Goal: Task Accomplishment & Management: Use online tool/utility

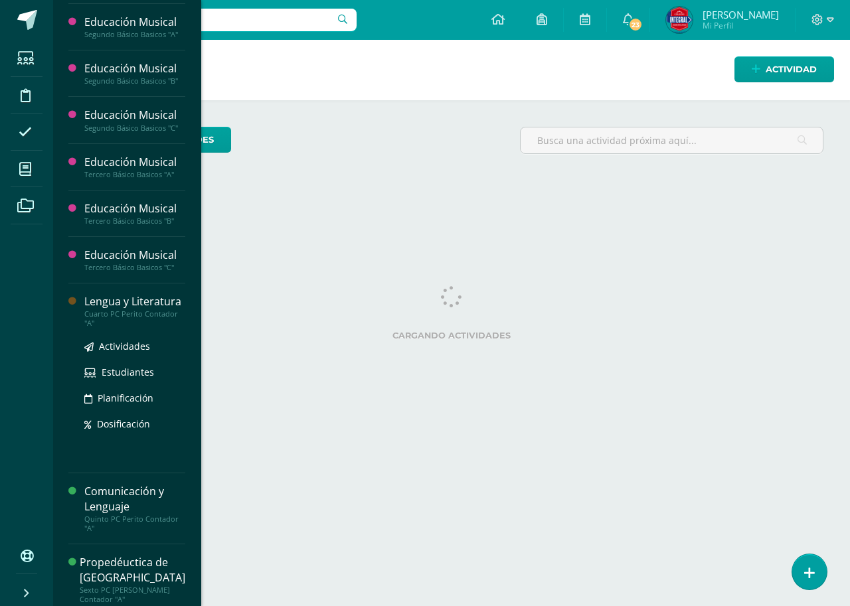
click at [127, 303] on div "Lengua y Literatura" at bounding box center [134, 301] width 101 height 15
click at [121, 350] on span "Actividades" at bounding box center [124, 346] width 51 height 13
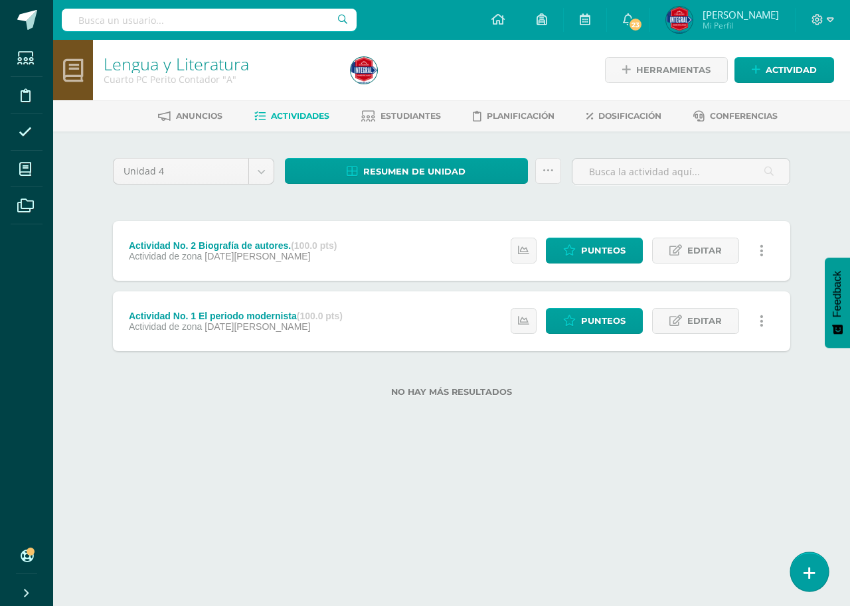
click at [813, 565] on link at bounding box center [809, 571] width 38 height 39
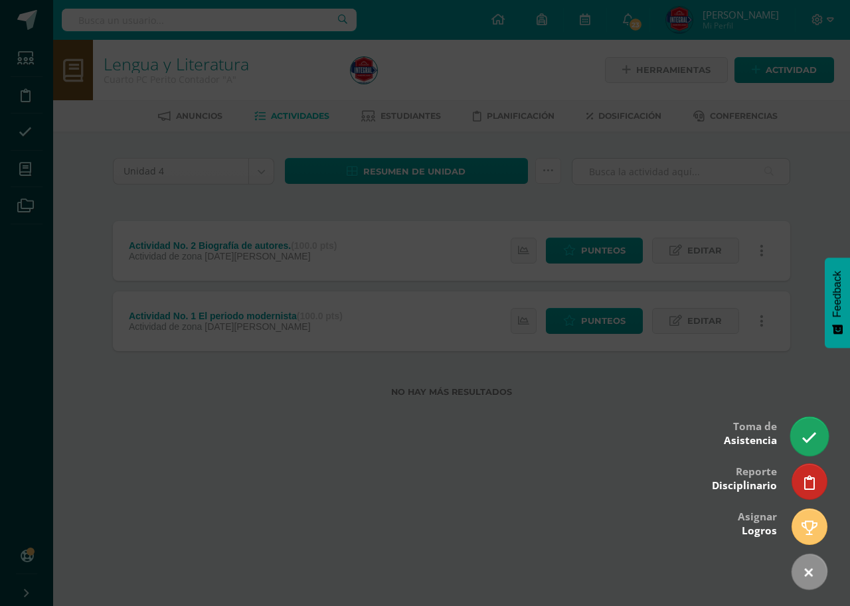
click at [814, 441] on icon at bounding box center [808, 437] width 15 height 15
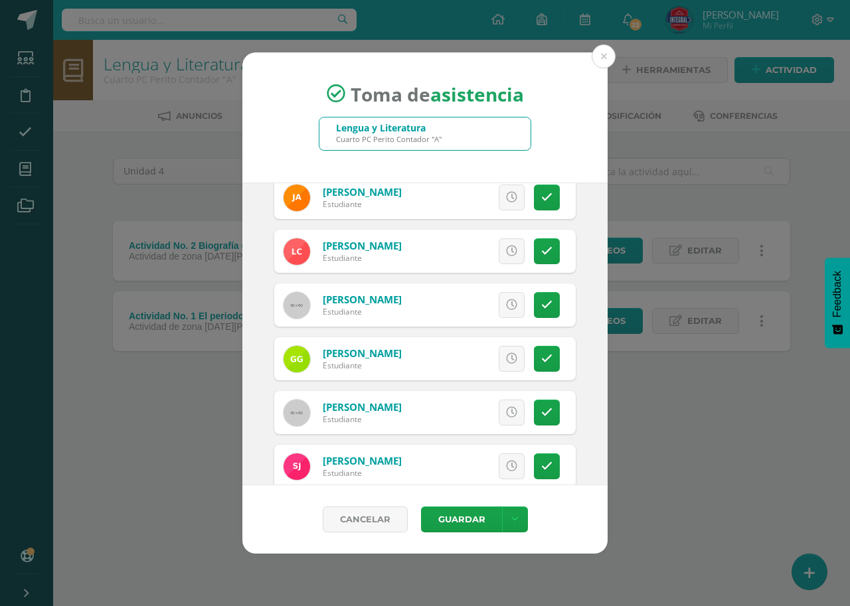
scroll to position [133, 0]
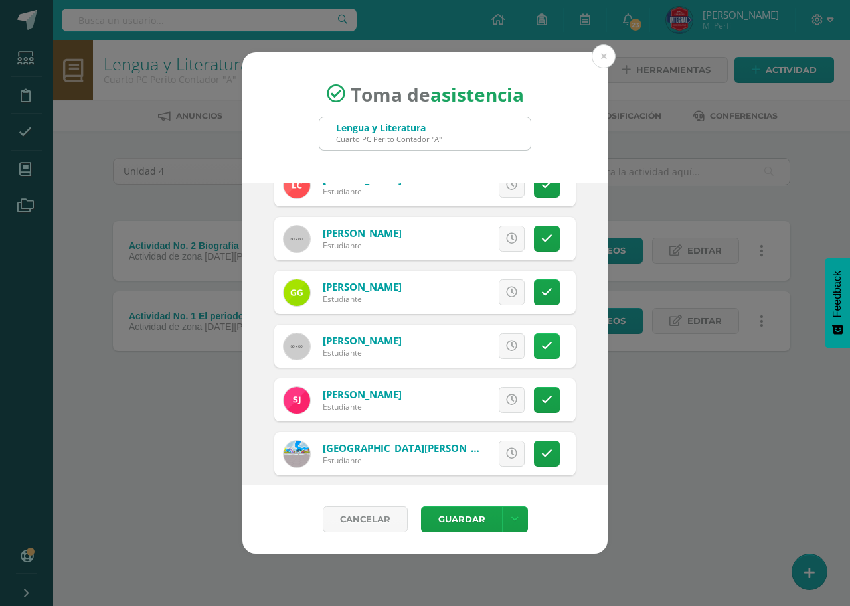
click at [541, 341] on icon at bounding box center [546, 346] width 11 height 11
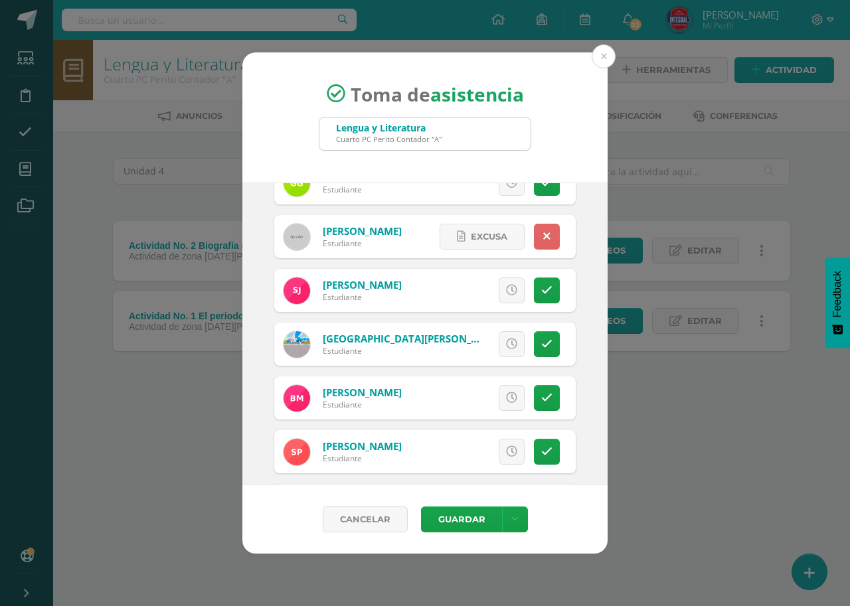
scroll to position [266, 0]
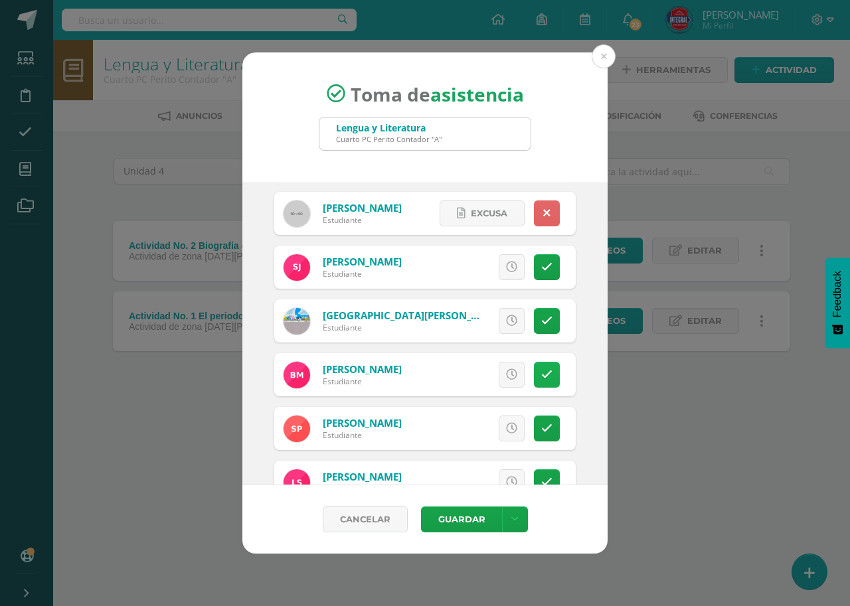
click at [537, 381] on link at bounding box center [547, 375] width 26 height 26
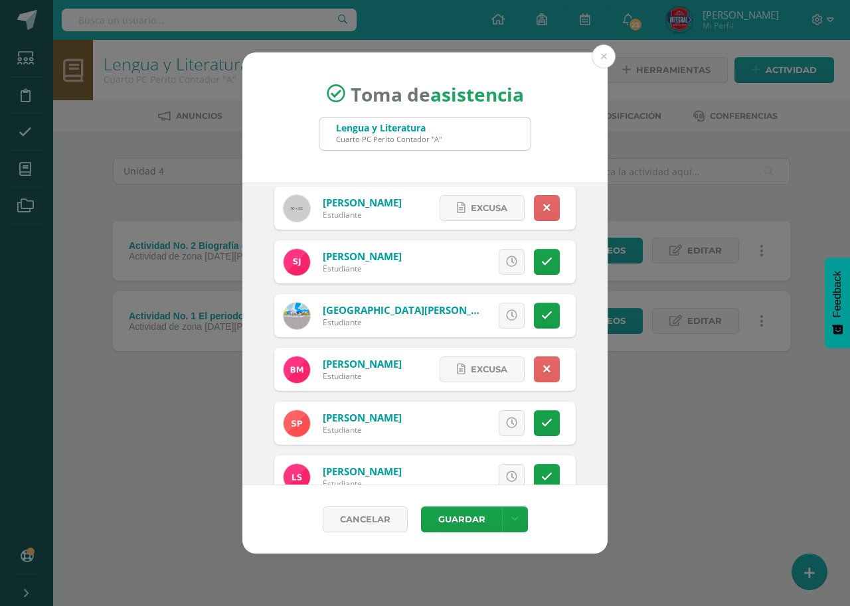
scroll to position [306, 0]
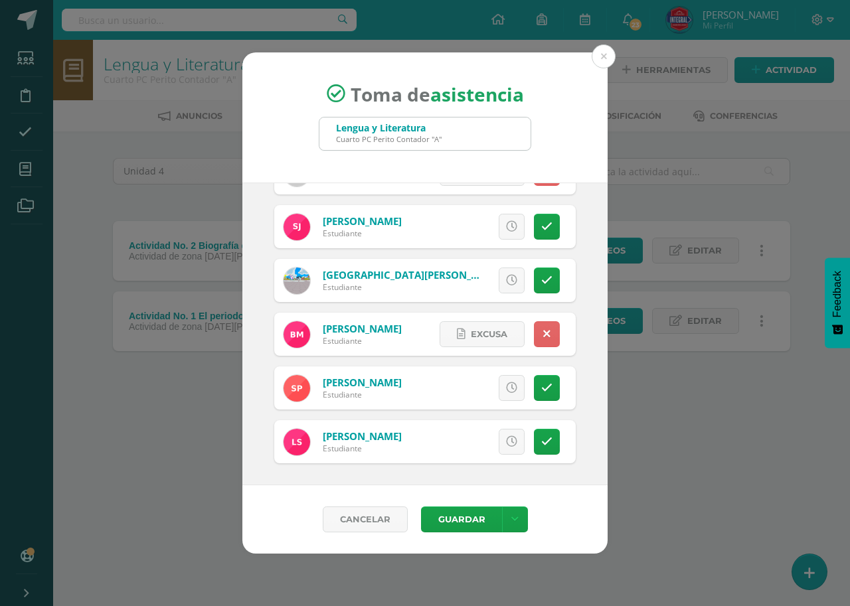
click at [534, 389] on link at bounding box center [547, 388] width 26 height 26
click at [459, 515] on button "Guardar" at bounding box center [461, 520] width 81 height 26
